Goal: Find specific page/section: Find specific page/section

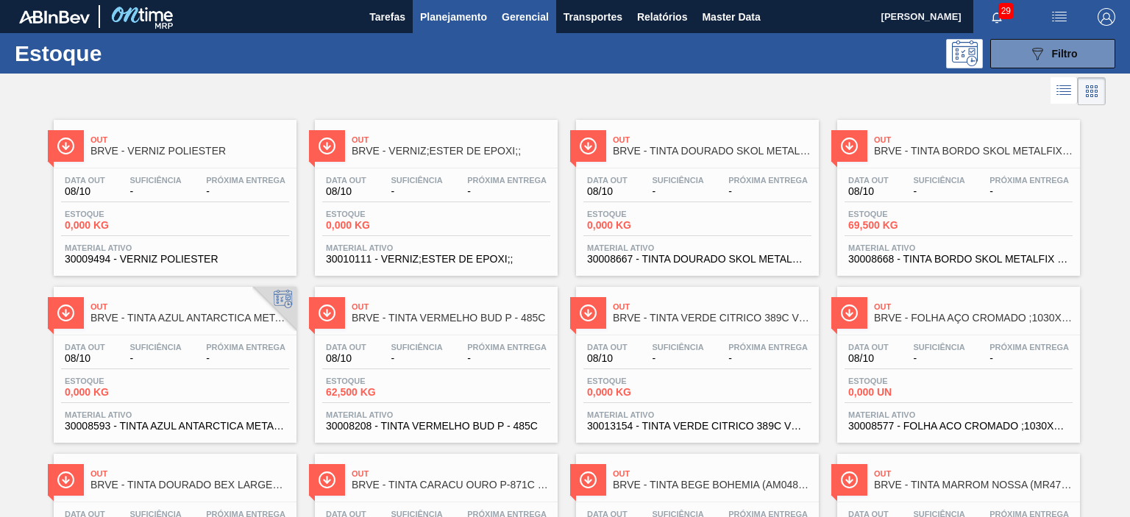
click at [528, 11] on span "Gerencial" at bounding box center [525, 17] width 47 height 18
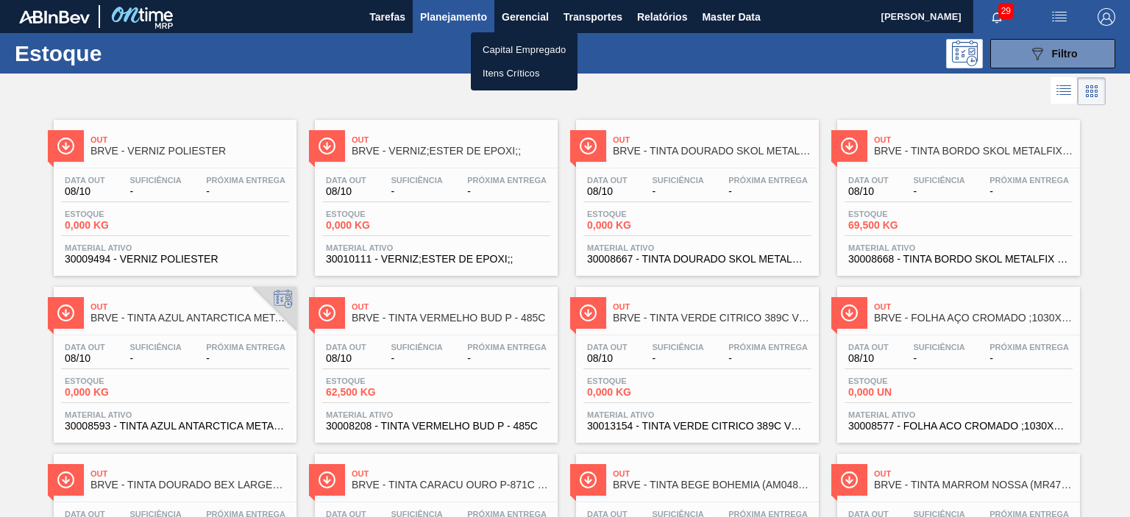
click at [478, 13] on div at bounding box center [565, 258] width 1130 height 517
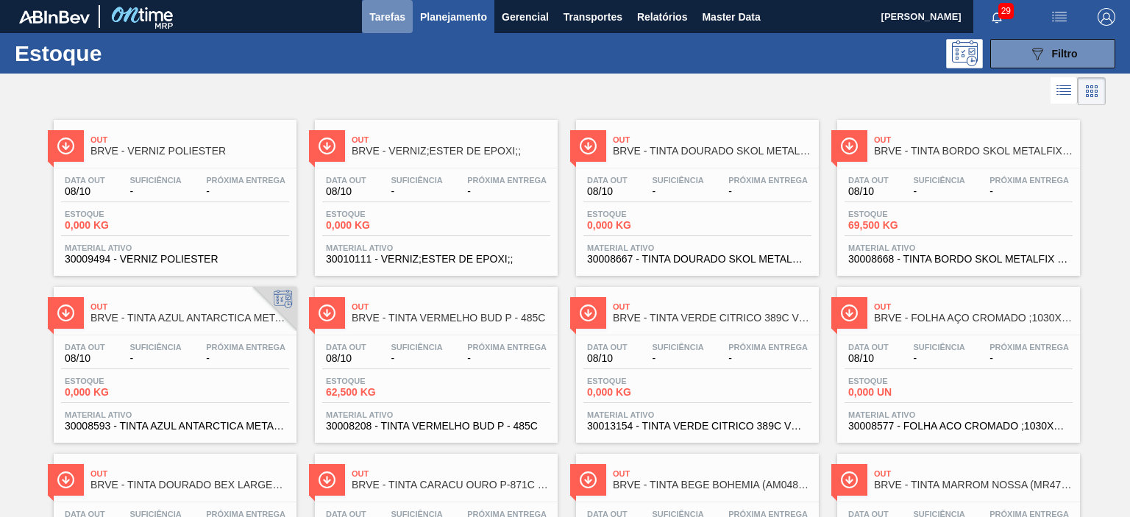
click at [394, 14] on span "Tarefas" at bounding box center [387, 17] width 36 height 18
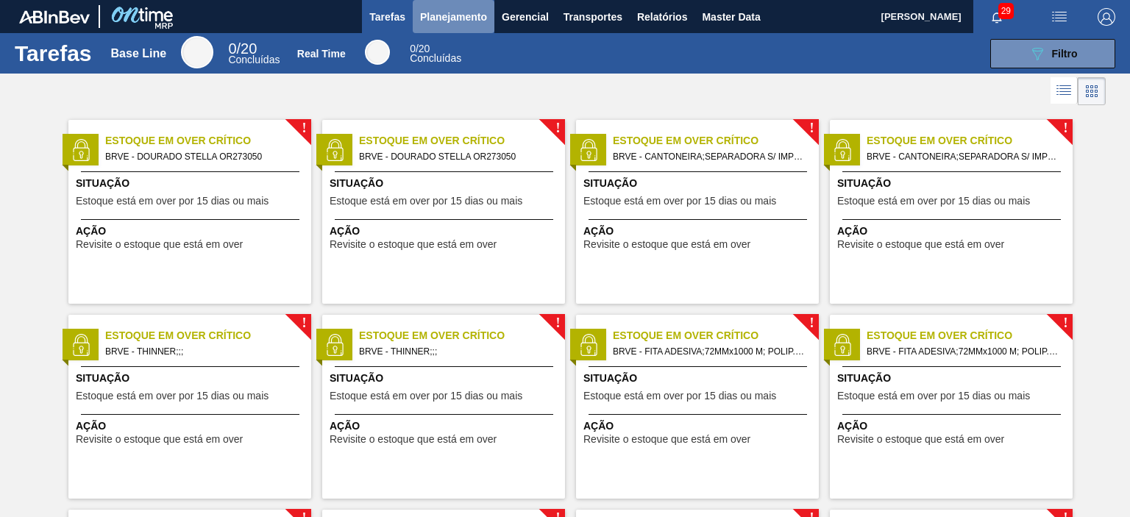
click at [433, 17] on span "Planejamento" at bounding box center [453, 17] width 67 height 18
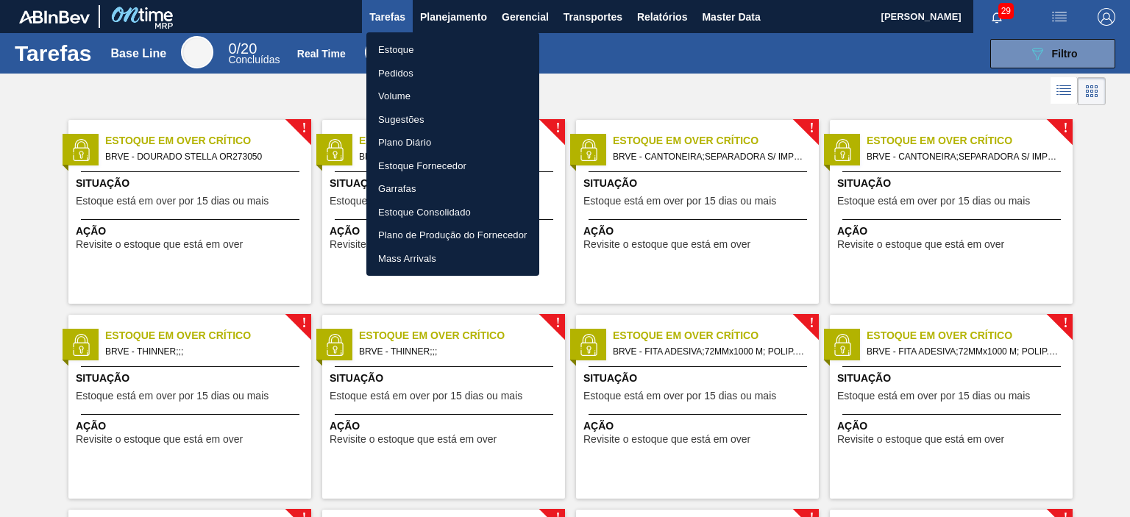
click at [403, 74] on li "Pedidos" at bounding box center [452, 74] width 173 height 24
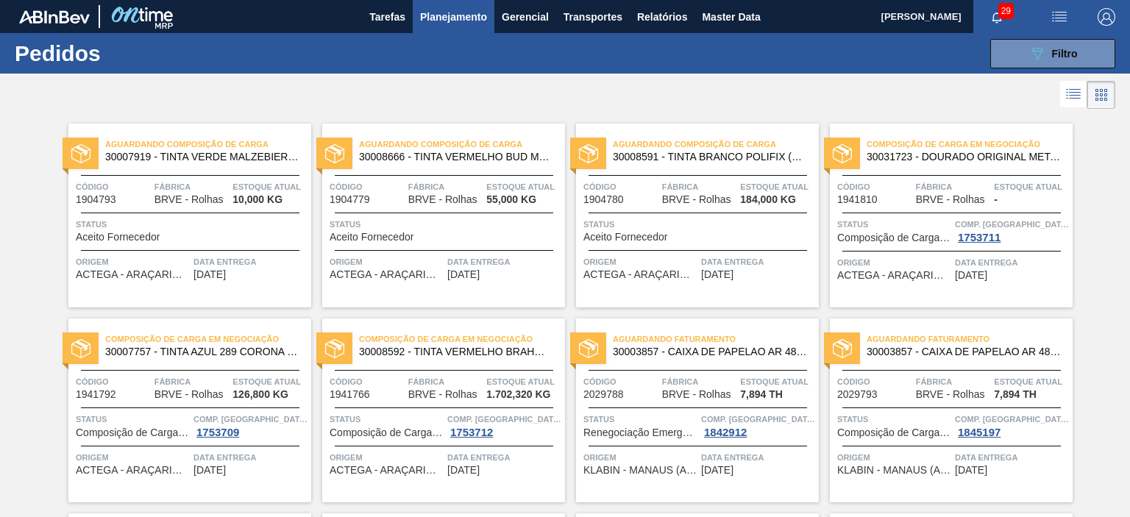
click at [686, 349] on span "30003857 - CAIXA DE PAPELAO AR 484 X 311 X 275" at bounding box center [710, 352] width 194 height 11
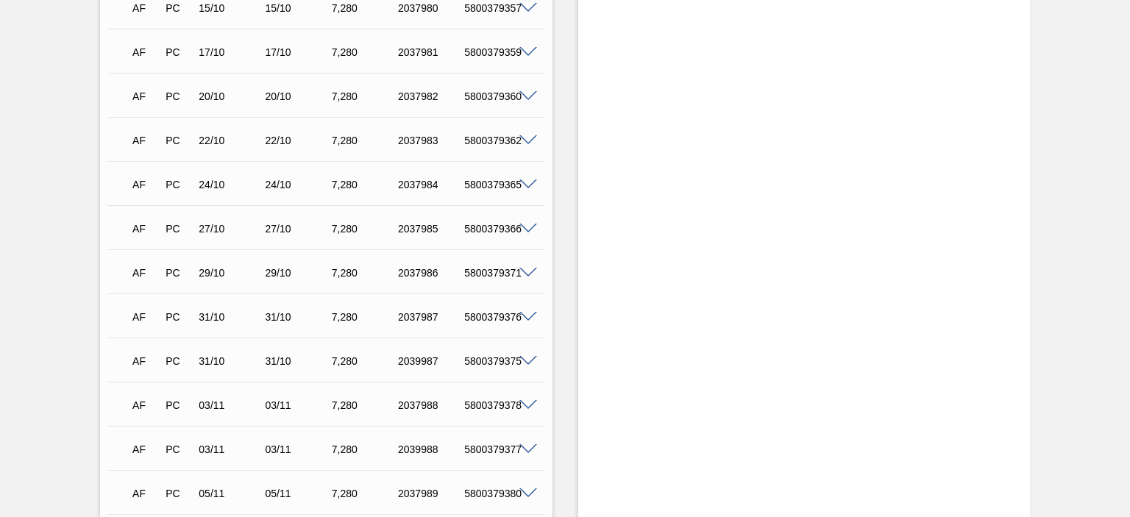
scroll to position [506, 0]
